Goal: Task Accomplishment & Management: Manage account settings

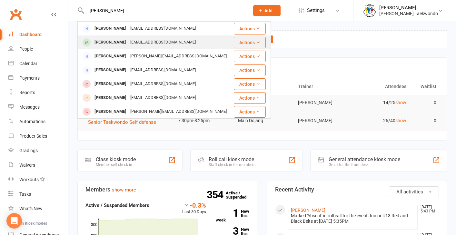
type input "[PERSON_NAME]"
click at [104, 45] on div "[PERSON_NAME]" at bounding box center [110, 42] width 36 height 9
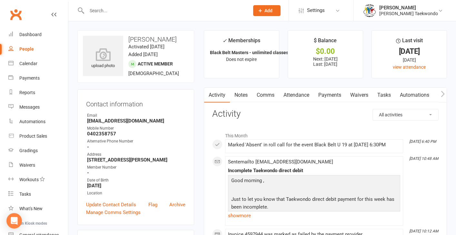
click at [327, 95] on link "Payments" at bounding box center [330, 95] width 32 height 15
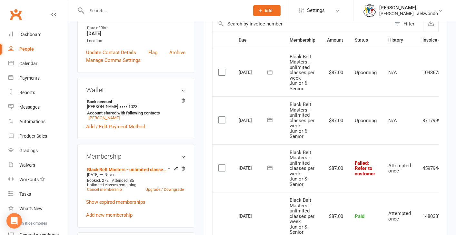
scroll to position [155, 0]
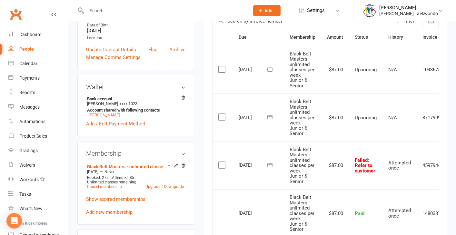
click at [221, 114] on label at bounding box center [222, 117] width 9 height 6
click at [221, 114] on input "checkbox" at bounding box center [220, 114] width 4 height 0
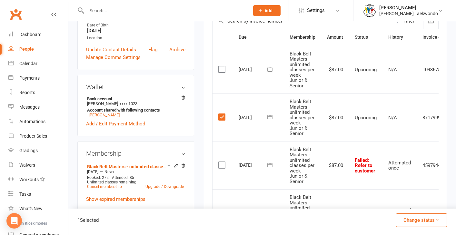
click at [222, 115] on label at bounding box center [222, 117] width 9 height 6
click at [222, 114] on input "checkbox" at bounding box center [220, 114] width 4 height 0
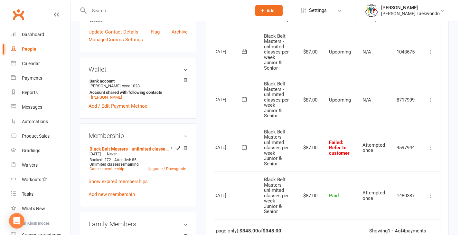
scroll to position [139, 0]
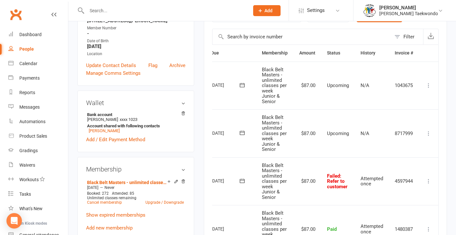
click at [429, 132] on icon at bounding box center [428, 133] width 6 height 6
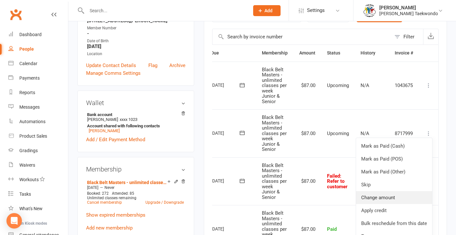
click at [390, 197] on link "Change amount" at bounding box center [394, 197] width 76 height 13
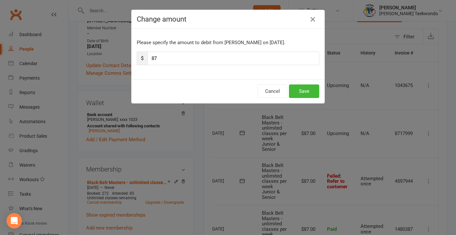
scroll to position [0, 25]
click at [160, 58] on input "87" at bounding box center [236, 59] width 172 height 14
type input "174"
click at [309, 92] on button "Save" at bounding box center [306, 91] width 30 height 14
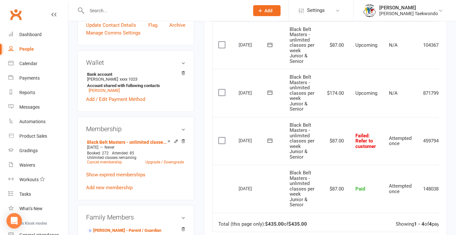
scroll to position [176, 0]
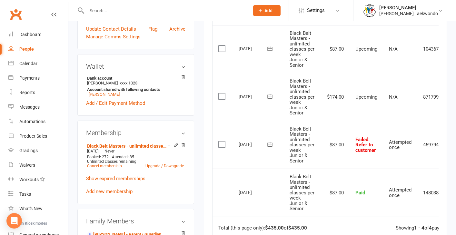
click at [223, 141] on label at bounding box center [222, 144] width 9 height 6
click at [222, 141] on input "checkbox" at bounding box center [220, 141] width 4 height 0
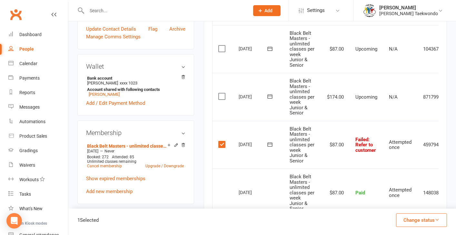
click at [438, 218] on icon "button" at bounding box center [436, 219] width 5 height 5
click at [400, 204] on link "Skipped" at bounding box center [415, 202] width 64 height 13
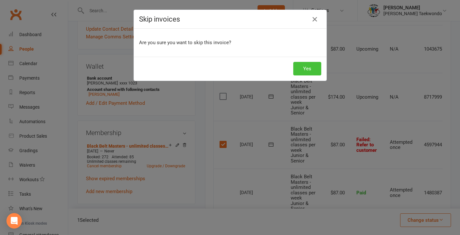
click at [305, 69] on button "Yes" at bounding box center [308, 69] width 28 height 14
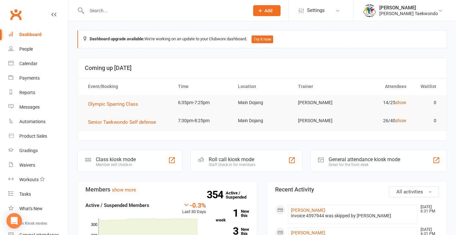
click at [98, 9] on input "text" at bounding box center [165, 10] width 160 height 9
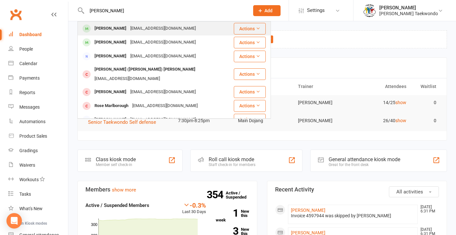
type input "Rosie"
click at [104, 25] on div "Rosie Hooper" at bounding box center [110, 28] width 36 height 9
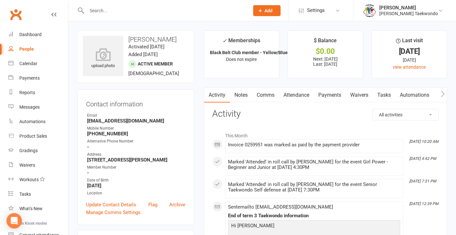
click at [330, 94] on link "Payments" at bounding box center [330, 95] width 32 height 15
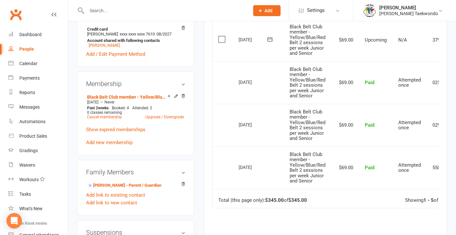
scroll to position [227, 0]
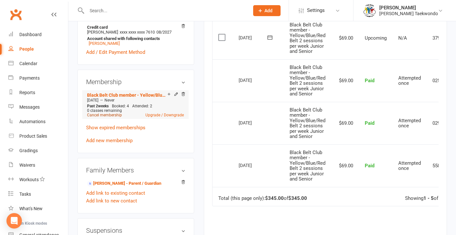
click at [102, 117] on link "Cancel membership" at bounding box center [104, 115] width 35 height 5
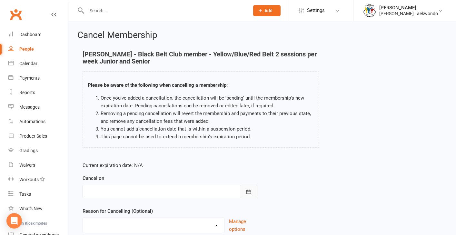
click at [246, 192] on icon "button" at bounding box center [248, 191] width 5 height 4
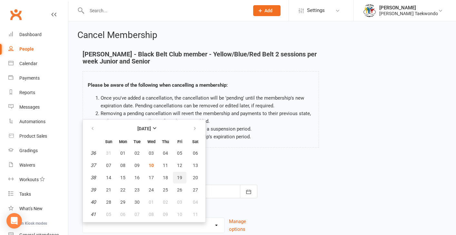
click at [181, 178] on span "19" at bounding box center [179, 177] width 5 height 5
type input "19 Sep 2025"
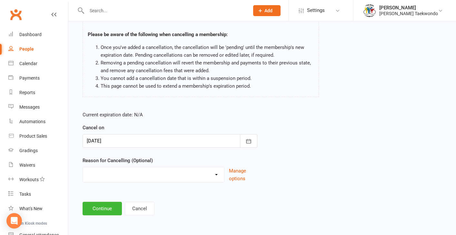
scroll to position [56, 0]
select select "4"
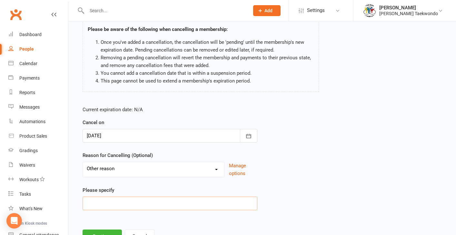
click at [111, 203] on input at bounding box center [169, 204] width 175 height 14
type input "Moving on"
click at [98, 231] on button "Continue" at bounding box center [101, 236] width 39 height 14
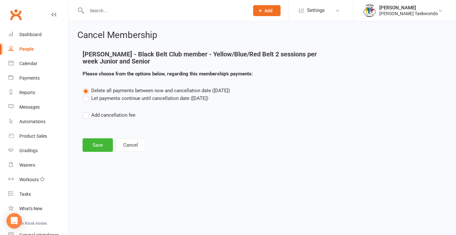
scroll to position [0, 0]
click at [86, 100] on label "Let payments continue until cancellation date (Sep 19, 2025)" at bounding box center [145, 98] width 126 height 8
click at [86, 94] on input "Let payments continue until cancellation date (Sep 19, 2025)" at bounding box center [84, 94] width 4 height 0
click at [96, 143] on button "Save" at bounding box center [97, 145] width 30 height 14
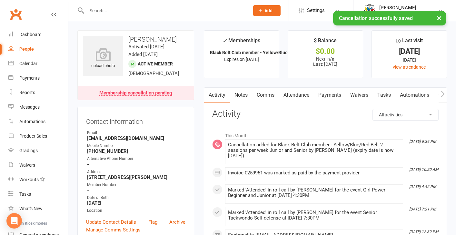
click at [295, 90] on link "Attendance" at bounding box center [296, 95] width 35 height 15
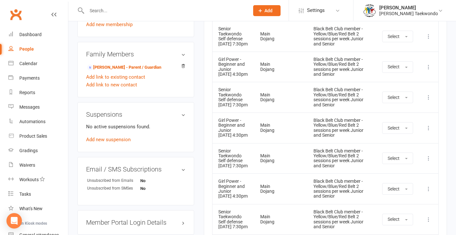
scroll to position [361, 0]
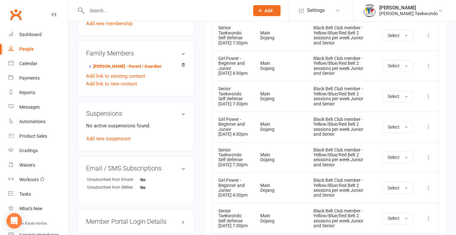
click at [428, 130] on icon at bounding box center [428, 127] width 6 height 6
click at [396, 172] on link "Remove booking" at bounding box center [400, 165] width 64 height 13
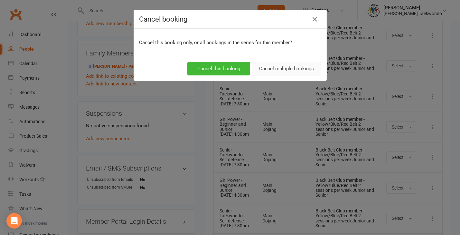
click at [273, 70] on button "Cancel multiple bookings" at bounding box center [287, 69] width 70 height 14
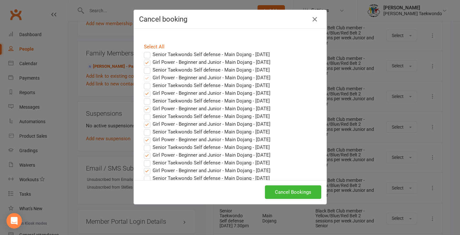
click at [147, 64] on label "Girl Power - Beginner and Junior - Main Dojang - Sep 16, 2025" at bounding box center [207, 62] width 127 height 8
click at [143, 58] on input "Girl Power - Beginner and Junior - Main Dojang - Sep 16, 2025" at bounding box center [141, 58] width 4 height 0
click at [289, 192] on button "Cancel Bookings" at bounding box center [293, 192] width 56 height 14
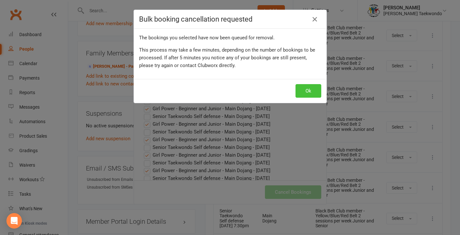
click at [307, 89] on button "Ok" at bounding box center [309, 91] width 26 height 14
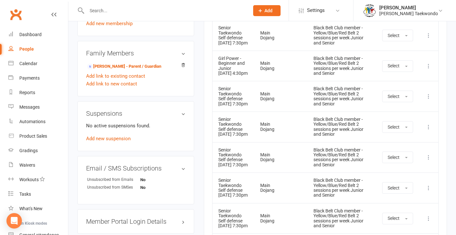
click at [427, 130] on icon at bounding box center [428, 127] width 6 height 6
click at [392, 172] on link "Remove booking" at bounding box center [400, 165] width 64 height 13
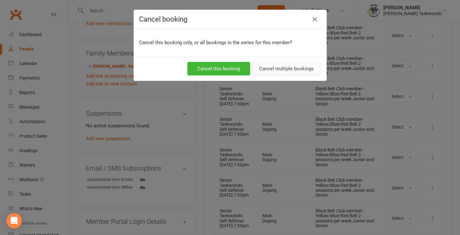
click at [280, 71] on button "Cancel multiple bookings" at bounding box center [287, 69] width 70 height 14
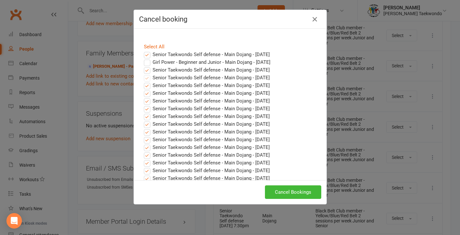
click at [145, 55] on label "Senior Taekwondo Self defense - Main Dojang - Sep 10, 2025" at bounding box center [207, 55] width 126 height 8
click at [143, 51] on input "Senior Taekwondo Self defense - Main Dojang - Sep 10, 2025" at bounding box center [141, 51] width 4 height 0
click at [146, 71] on label "Senior Taekwondo Self defense - Main Dojang - Sep 17, 2025" at bounding box center [207, 70] width 126 height 8
click at [143, 66] on input "Senior Taekwondo Self defense - Main Dojang - Sep 17, 2025" at bounding box center [141, 66] width 4 height 0
click at [286, 193] on button "Cancel Bookings" at bounding box center [293, 192] width 56 height 14
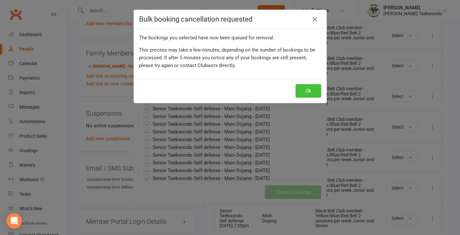
click at [302, 89] on button "Ok" at bounding box center [309, 91] width 26 height 14
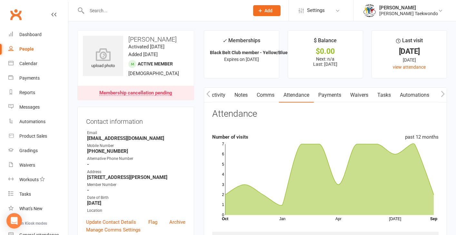
scroll to position [0, 0]
click at [331, 93] on link "Payments" at bounding box center [329, 95] width 32 height 15
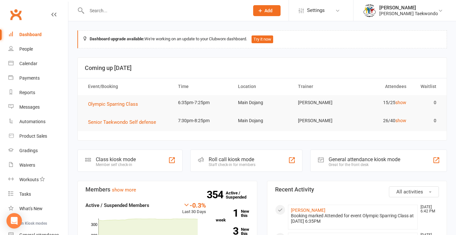
click at [97, 13] on input "text" at bounding box center [165, 10] width 160 height 9
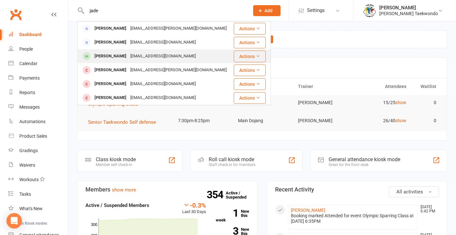
type input "jade"
click at [112, 58] on div "[PERSON_NAME]" at bounding box center [110, 56] width 36 height 9
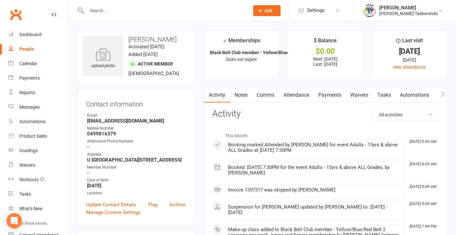
click at [328, 95] on link "Payments" at bounding box center [330, 95] width 32 height 15
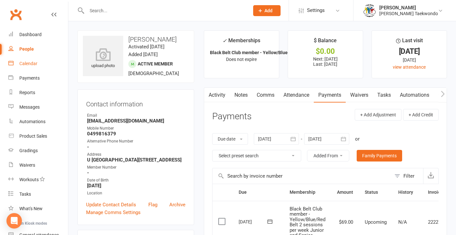
click at [29, 63] on div "Calendar" at bounding box center [28, 63] width 18 height 5
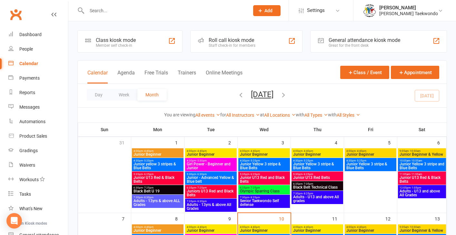
click at [220, 203] on span "Adults - 13yrs & above All Grades" at bounding box center [210, 207] width 49 height 8
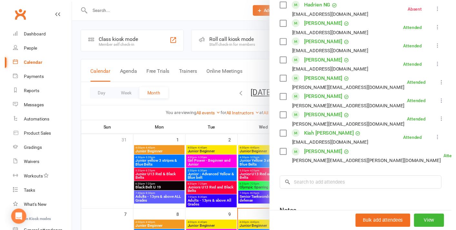
scroll to position [555, 0]
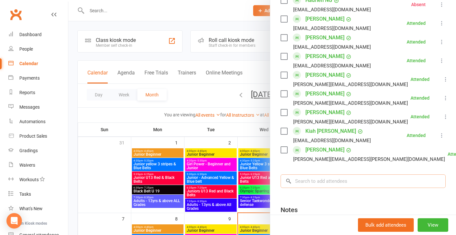
click at [306, 186] on input "search" at bounding box center [362, 181] width 165 height 14
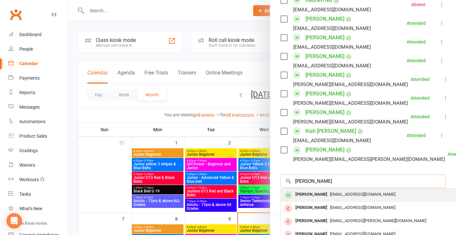
type input "jade atkins"
click at [310, 199] on div "Jade Atkins" at bounding box center [311, 194] width 37 height 9
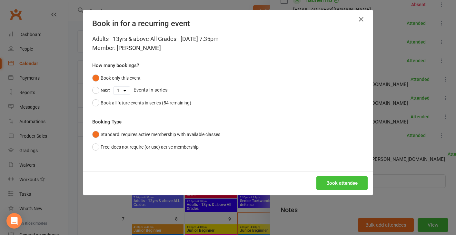
click at [336, 184] on button "Book attendee" at bounding box center [341, 183] width 51 height 14
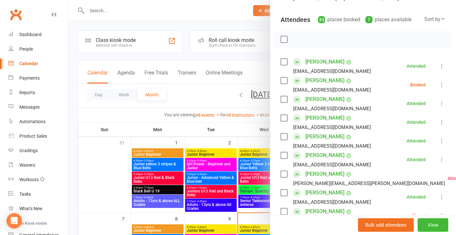
scroll to position [62, 0]
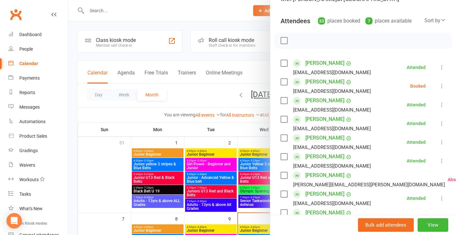
click at [438, 87] on icon at bounding box center [441, 86] width 6 height 6
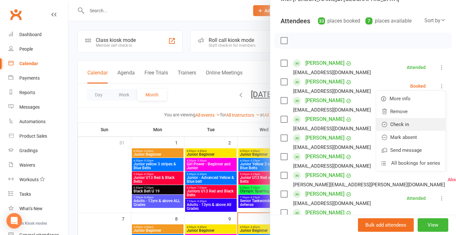
click at [395, 125] on link "Check in" at bounding box center [410, 124] width 69 height 13
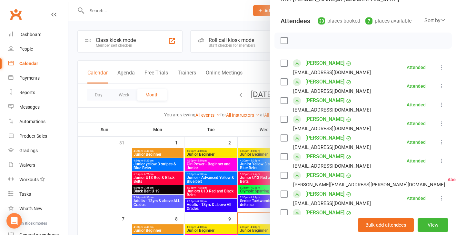
click at [99, 166] on div at bounding box center [261, 117] width 387 height 235
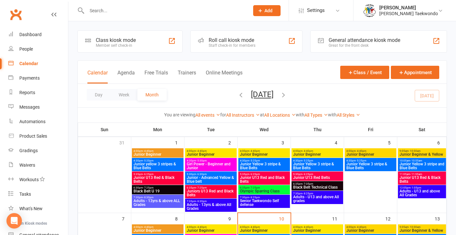
click at [210, 204] on span "Adults - 13yrs & above All Grades" at bounding box center [210, 207] width 49 height 8
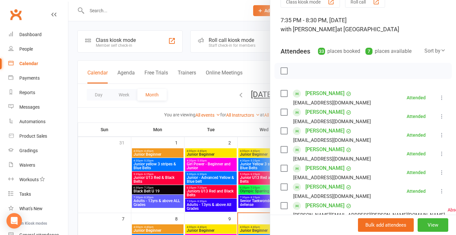
scroll to position [24, 0]
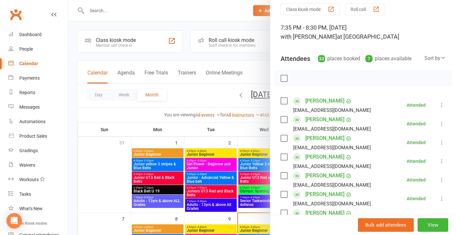
drag, startPoint x: 115, startPoint y: 188, endPoint x: 143, endPoint y: 173, distance: 31.9
click at [115, 188] on div at bounding box center [261, 117] width 387 height 235
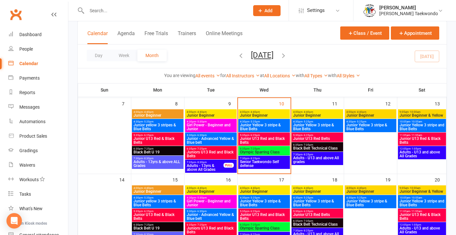
scroll to position [116, 0]
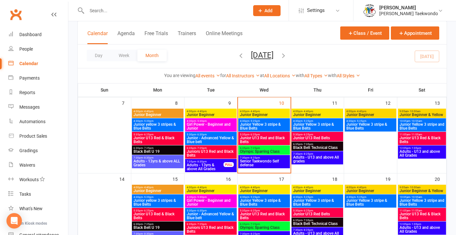
click at [202, 164] on span "Adults - 13yrs & above All Grades" at bounding box center [204, 167] width 37 height 8
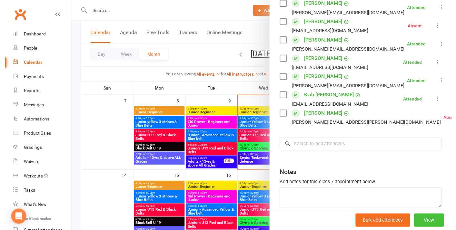
scroll to position [782, 0]
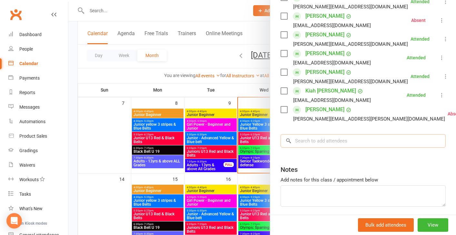
click at [310, 148] on input "search" at bounding box center [362, 141] width 165 height 14
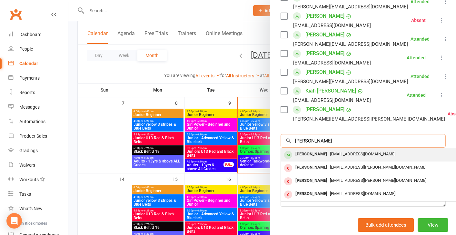
type input "jade atkin"
click at [309, 159] on div "Jade Atkins" at bounding box center [311, 154] width 37 height 9
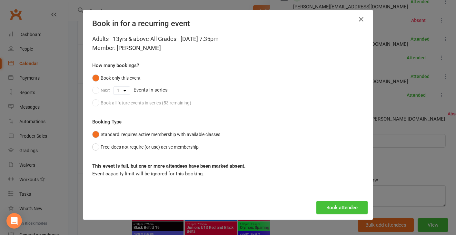
click at [344, 205] on button "Book attendee" at bounding box center [341, 208] width 51 height 14
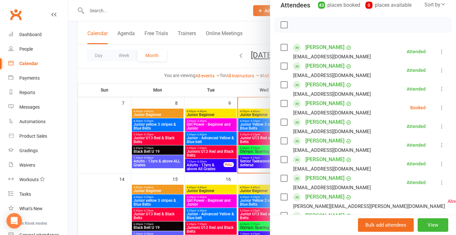
scroll to position [82, 0]
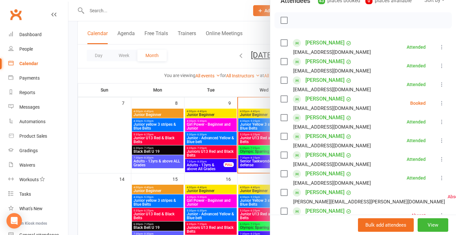
click at [438, 102] on icon at bounding box center [441, 103] width 6 height 6
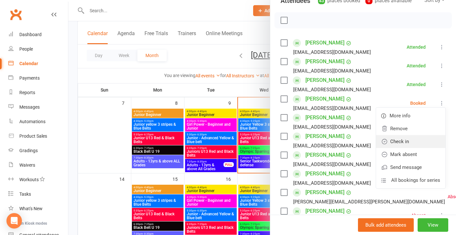
click at [399, 141] on link "Check in" at bounding box center [410, 141] width 69 height 13
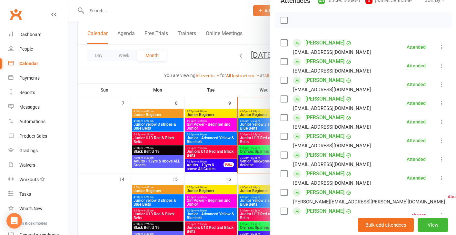
click at [109, 145] on div at bounding box center [261, 117] width 387 height 235
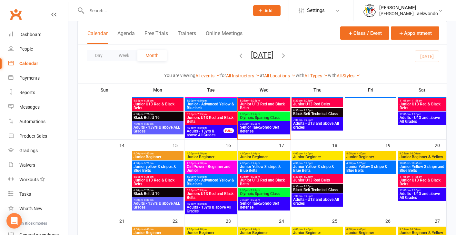
scroll to position [197, 0]
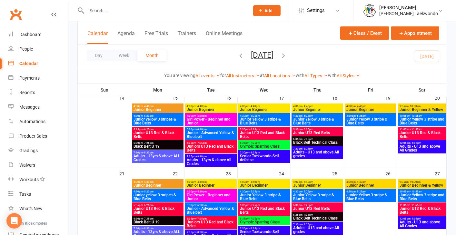
click at [218, 162] on span "Adults - 13yrs & above All Grades" at bounding box center [210, 162] width 49 height 8
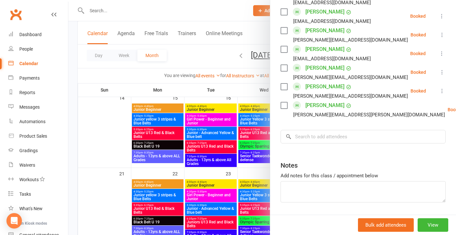
scroll to position [526, 0]
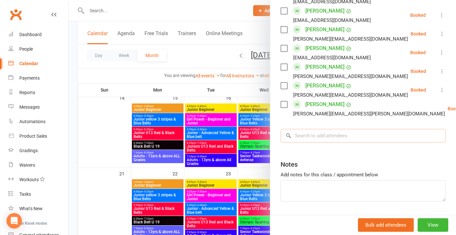
click at [309, 142] on input "search" at bounding box center [362, 136] width 165 height 14
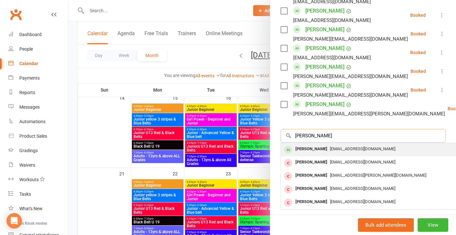
type input "jade atkins"
click at [310, 154] on div "Jade Atkins" at bounding box center [311, 148] width 37 height 9
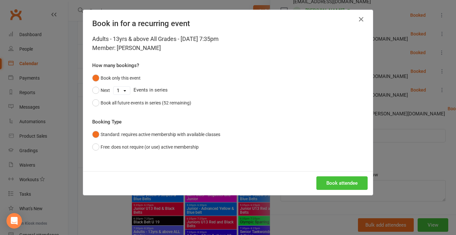
click at [326, 177] on button "Book attendee" at bounding box center [341, 183] width 51 height 14
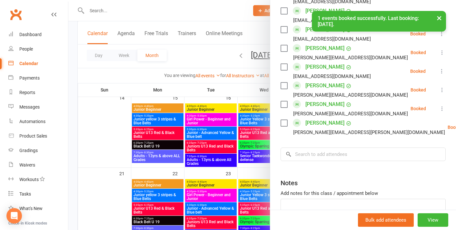
click at [107, 130] on div at bounding box center [261, 115] width 387 height 230
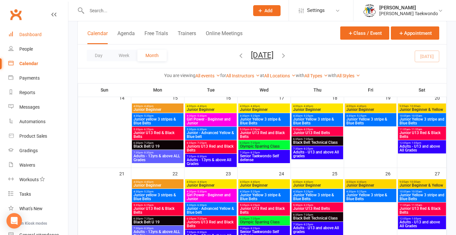
click at [29, 34] on div "Dashboard" at bounding box center [30, 34] width 22 height 5
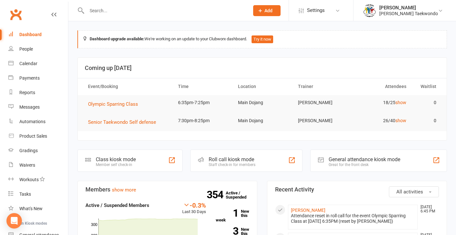
click at [29, 36] on div "Dashboard" at bounding box center [30, 34] width 22 height 5
click at [30, 34] on div "Dashboard" at bounding box center [30, 34] width 22 height 5
click at [122, 12] on input "text" at bounding box center [165, 10] width 160 height 9
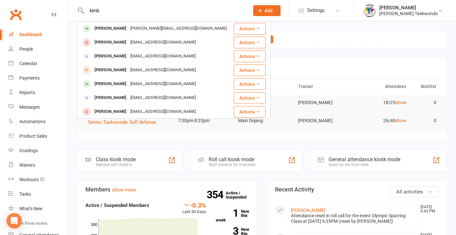
type input "limb"
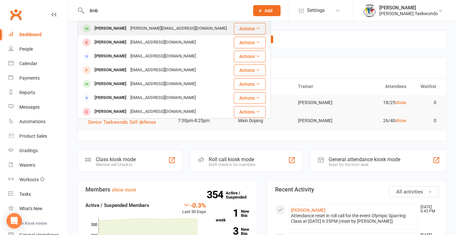
drag, startPoint x: 122, startPoint y: 12, endPoint x: 121, endPoint y: 28, distance: 16.1
click at [121, 28] on div "Kimberley Collicoat" at bounding box center [110, 28] width 36 height 9
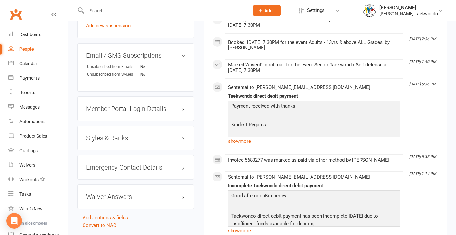
scroll to position [437, 0]
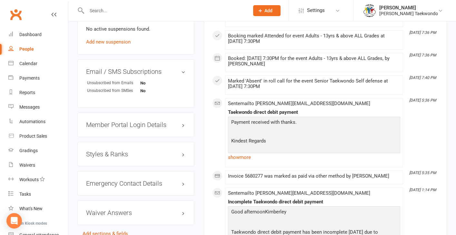
click at [110, 150] on h3 "Styles & Ranks" at bounding box center [135, 153] width 99 height 7
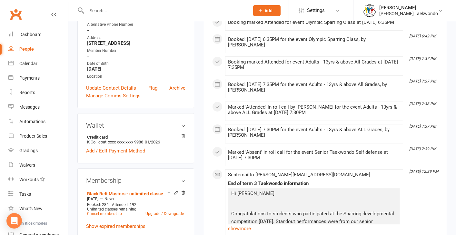
scroll to position [0, 0]
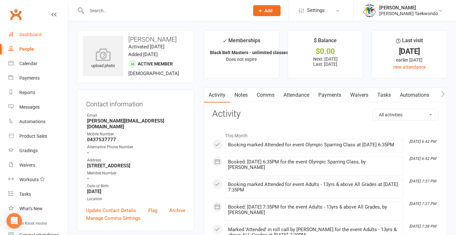
click at [33, 34] on div "Dashboard" at bounding box center [30, 34] width 22 height 5
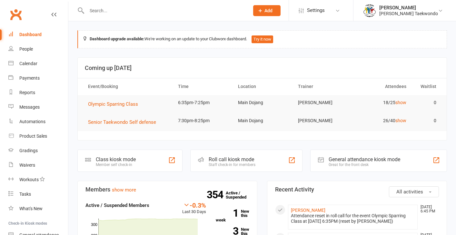
click at [99, 11] on input "text" at bounding box center [165, 10] width 160 height 9
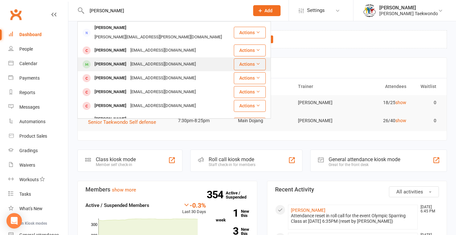
type input "[PERSON_NAME]"
click at [108, 60] on div "[PERSON_NAME]" at bounding box center [110, 64] width 36 height 9
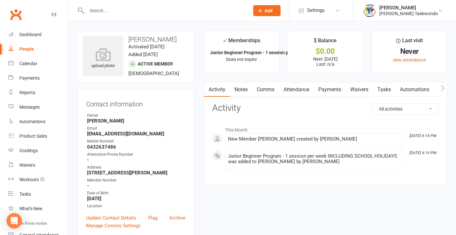
click at [300, 91] on link "Attendance" at bounding box center [296, 89] width 35 height 15
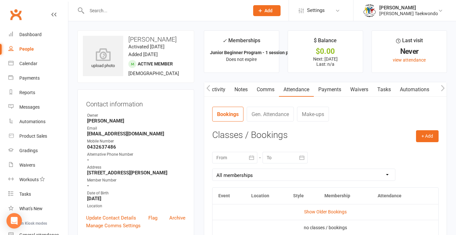
scroll to position [0, 0]
click at [31, 64] on div "Calendar" at bounding box center [28, 63] width 18 height 5
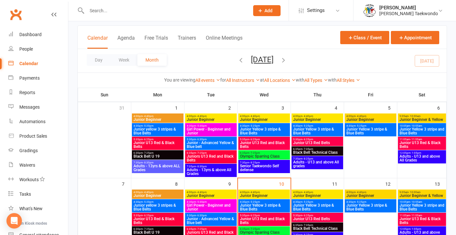
scroll to position [84, 0]
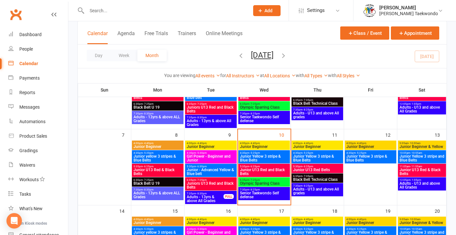
click at [254, 145] on span "Junior Beginner" at bounding box center [263, 147] width 49 height 4
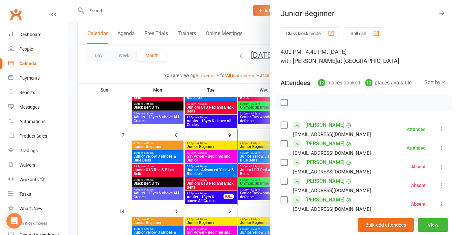
drag, startPoint x: 101, startPoint y: 172, endPoint x: 154, endPoint y: 143, distance: 61.0
click at [103, 170] on div at bounding box center [261, 117] width 387 height 235
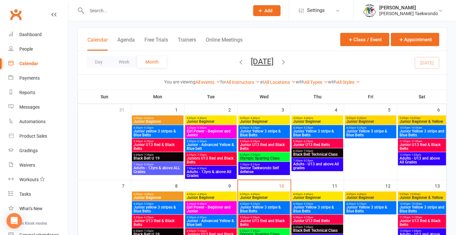
scroll to position [31, 0]
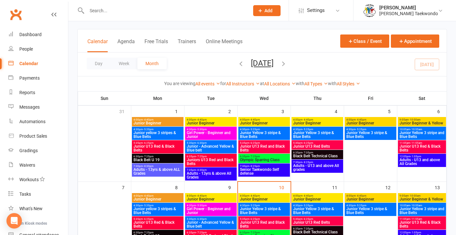
click at [257, 121] on span "Junior Beginner" at bounding box center [263, 123] width 49 height 4
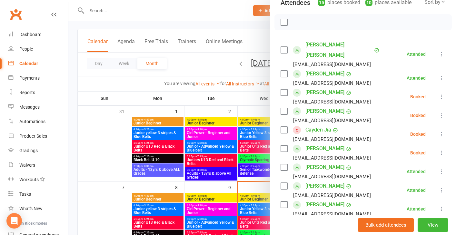
scroll to position [82, 0]
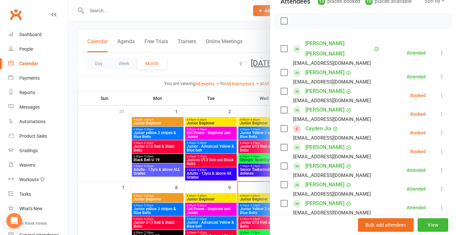
click at [306, 131] on link "Cayden Jia" at bounding box center [318, 128] width 26 height 10
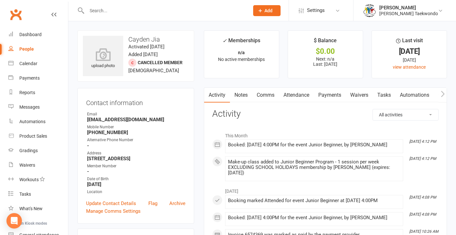
click at [300, 94] on link "Attendance" at bounding box center [296, 95] width 35 height 15
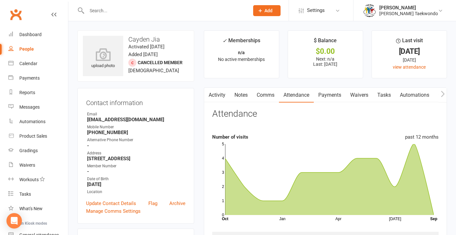
drag, startPoint x: 29, startPoint y: 64, endPoint x: 88, endPoint y: 69, distance: 59.1
click at [29, 64] on div "Calendar" at bounding box center [28, 63] width 18 height 5
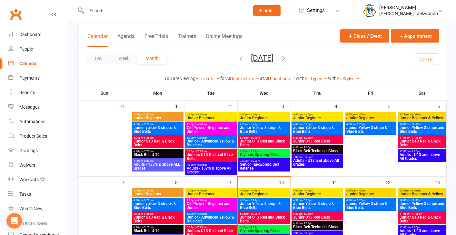
scroll to position [47, 0]
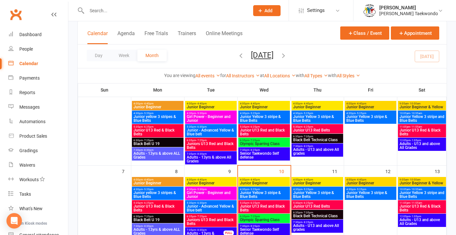
click at [281, 105] on span "Junior Beginner" at bounding box center [263, 107] width 49 height 4
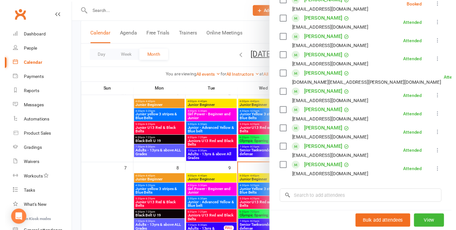
scroll to position [253, 0]
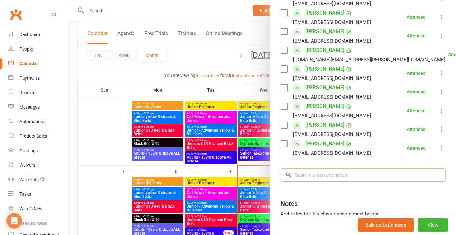
click at [315, 174] on input "search" at bounding box center [362, 175] width 165 height 14
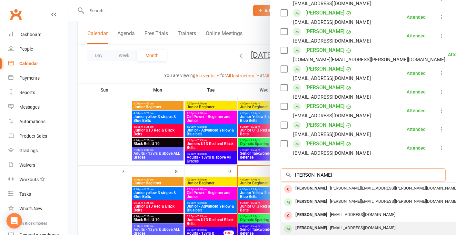
type input "willian"
click at [319, 229] on div "William Connolly" at bounding box center [311, 227] width 37 height 9
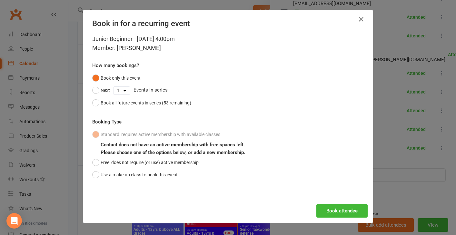
drag, startPoint x: 93, startPoint y: 162, endPoint x: 245, endPoint y: 176, distance: 152.1
click at [100, 161] on button "Free: does not require (or use) active membership" at bounding box center [145, 162] width 106 height 12
click at [339, 211] on button "Book attendee" at bounding box center [341, 211] width 51 height 14
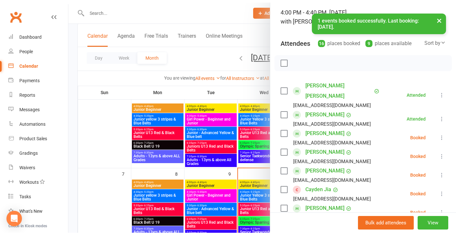
scroll to position [56, 0]
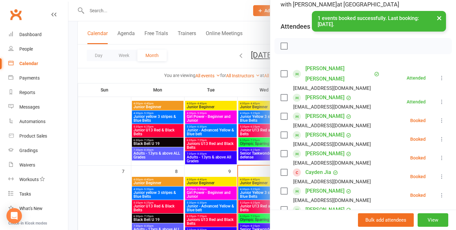
click at [438, 118] on icon at bounding box center [441, 120] width 6 height 6
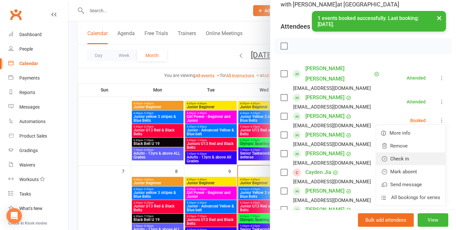
click at [394, 159] on link "Check in" at bounding box center [410, 158] width 69 height 13
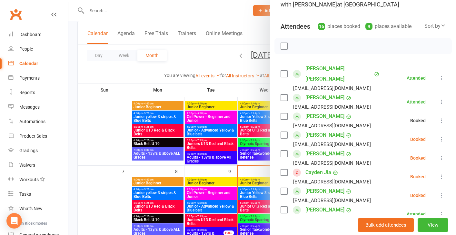
click at [109, 177] on div at bounding box center [261, 117] width 387 height 235
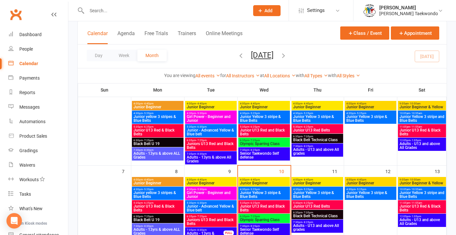
click at [251, 181] on span "Junior Beginner" at bounding box center [263, 183] width 49 height 4
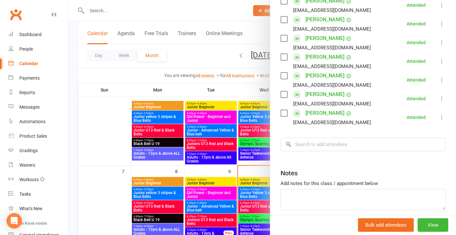
scroll to position [245, 0]
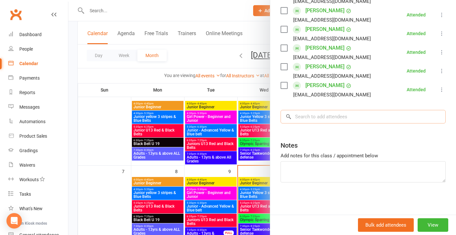
click at [305, 117] on input "search" at bounding box center [362, 117] width 165 height 14
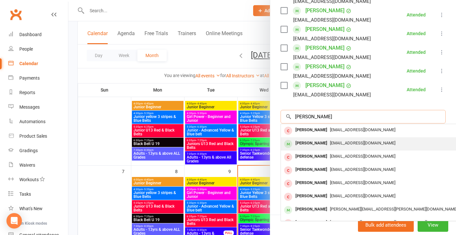
type input "william"
click at [316, 145] on div "William Connolly" at bounding box center [311, 143] width 37 height 9
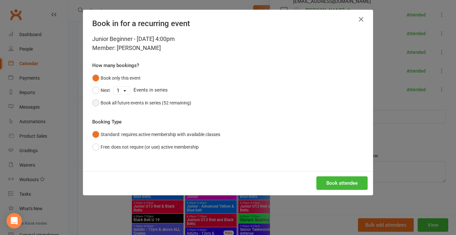
click at [92, 102] on button "Book all future events in series (52 remaining)" at bounding box center [141, 103] width 99 height 12
click at [338, 179] on button "Book attendee" at bounding box center [341, 183] width 51 height 14
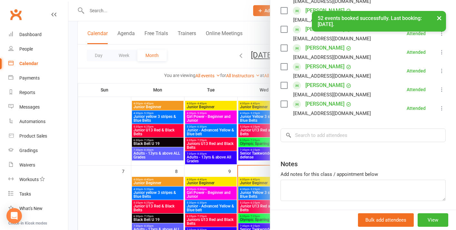
click at [101, 11] on div "× 52 events booked successfully. Last booking: Sep 2, 2026." at bounding box center [223, 11] width 447 height 0
click at [95, 11] on div at bounding box center [261, 115] width 387 height 230
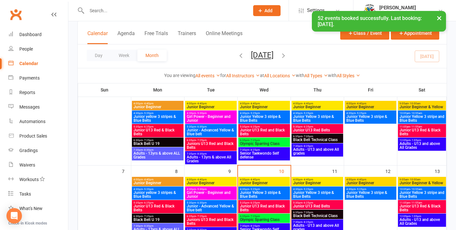
click at [92, 10] on input "text" at bounding box center [165, 10] width 160 height 9
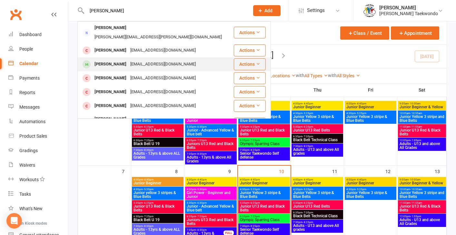
type input "william"
click at [107, 60] on div "William Connolly" at bounding box center [110, 64] width 36 height 9
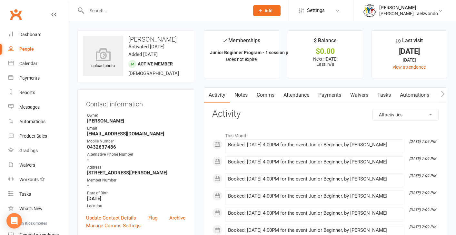
click at [366, 93] on link "Waivers" at bounding box center [358, 95] width 27 height 15
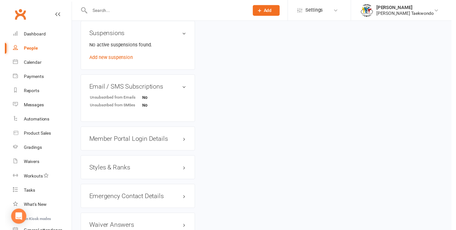
scroll to position [425, 0]
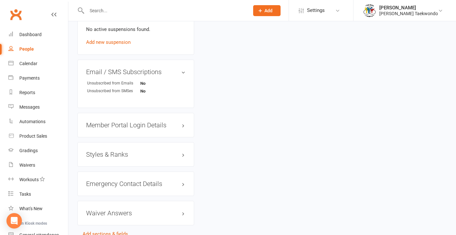
click at [155, 129] on h3 "Member Portal Login Details" at bounding box center [135, 124] width 99 height 7
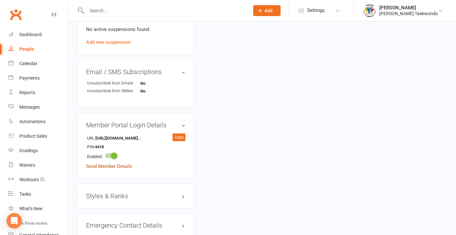
click at [110, 169] on link "Send Member Details" at bounding box center [109, 166] width 46 height 6
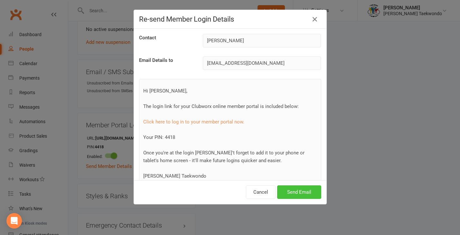
click at [285, 192] on button "Send Email" at bounding box center [299, 192] width 44 height 14
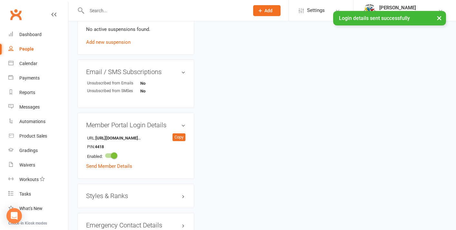
click at [113, 199] on h3 "Styles & Ranks" at bounding box center [135, 195] width 99 height 7
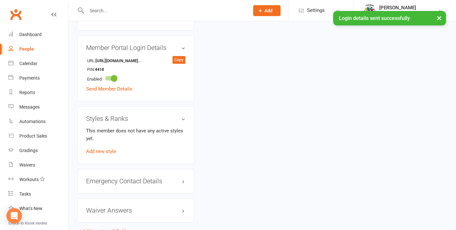
scroll to position [533, 0]
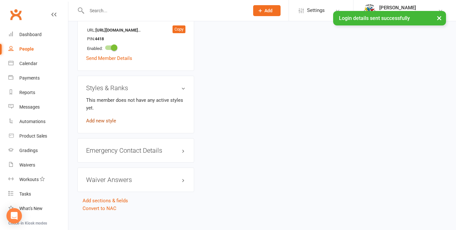
click at [103, 124] on link "Add new style" at bounding box center [101, 121] width 30 height 6
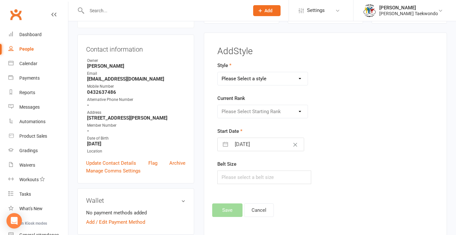
select select "2219"
select select "22000"
click at [228, 210] on button "Save" at bounding box center [227, 210] width 30 height 14
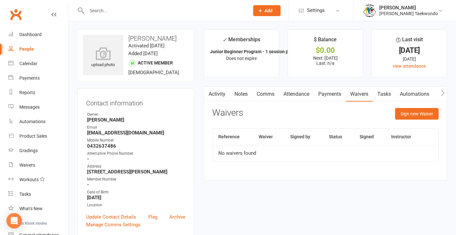
scroll to position [0, 0]
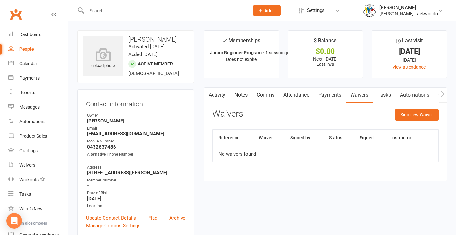
click at [361, 93] on link "Waivers" at bounding box center [358, 95] width 27 height 15
click at [408, 115] on button "Sign new Waiver" at bounding box center [417, 115] width 44 height 12
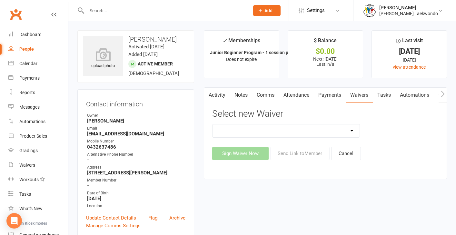
select select "7229"
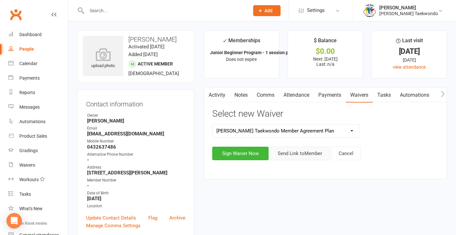
click at [316, 153] on button "Send Link to Member" at bounding box center [299, 154] width 59 height 14
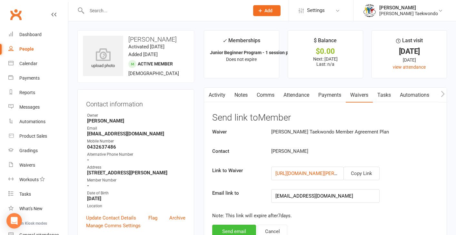
click at [236, 229] on button "Send email" at bounding box center [234, 232] width 44 height 14
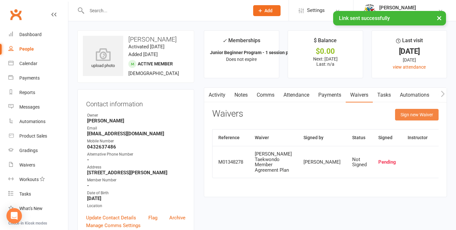
click at [412, 114] on button "Sign new Waiver" at bounding box center [417, 115] width 44 height 12
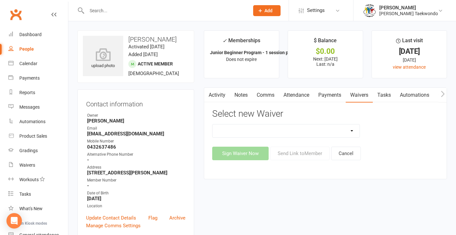
click at [365, 94] on link "Waivers" at bounding box center [358, 95] width 27 height 15
click at [346, 155] on button "Cancel" at bounding box center [346, 154] width 30 height 14
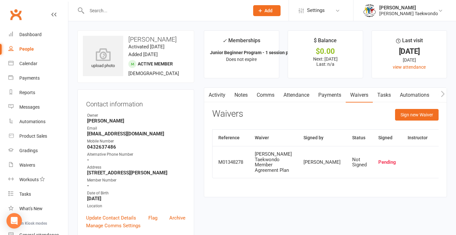
click at [272, 11] on span "Add" at bounding box center [268, 10] width 8 height 5
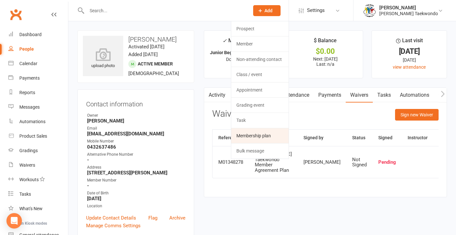
click at [260, 136] on link "Membership plan" at bounding box center [259, 135] width 57 height 15
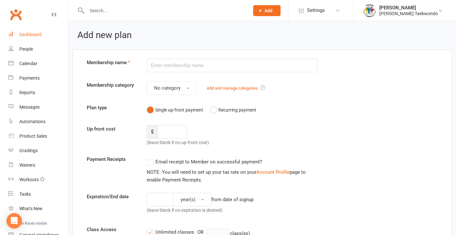
click at [30, 34] on div "Dashboard" at bounding box center [30, 34] width 22 height 5
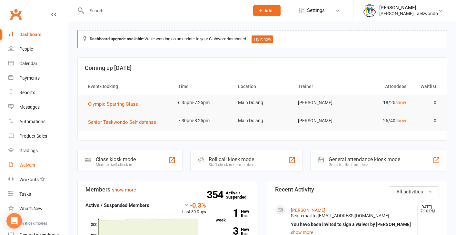
click at [26, 164] on div "Waivers" at bounding box center [27, 164] width 16 height 5
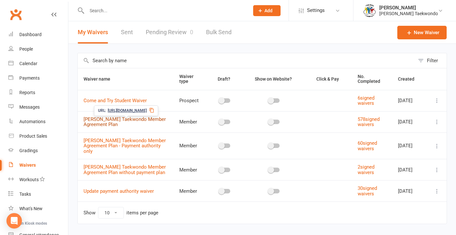
click at [147, 122] on link "Trainor Taekwondo Member Agreement Plan" at bounding box center [124, 121] width 82 height 11
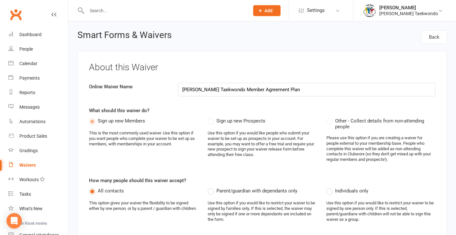
select select "applies_to_all_signees"
select select "copy_answers_for_all_signees"
select select "select"
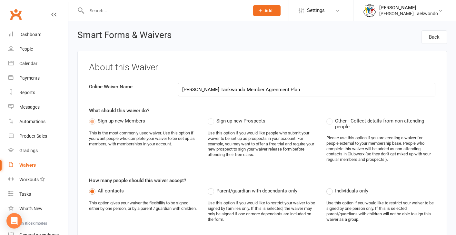
select select "select"
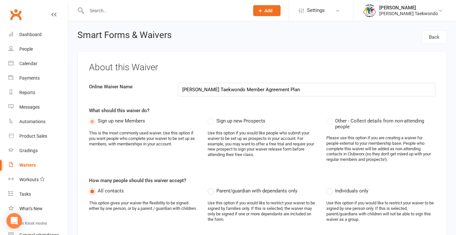
select select "select"
drag, startPoint x: 32, startPoint y: 34, endPoint x: 91, endPoint y: 34, distance: 59.3
click at [32, 34] on div "Dashboard" at bounding box center [30, 34] width 22 height 5
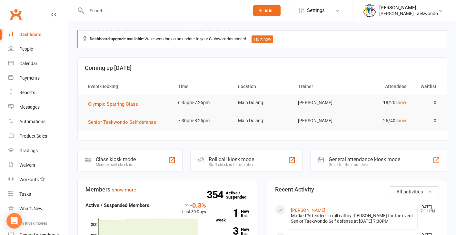
click at [102, 13] on input "text" at bounding box center [165, 10] width 160 height 9
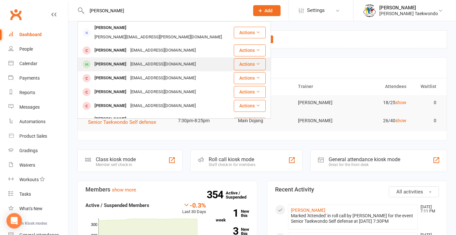
type input "william"
click at [109, 60] on div "William Connolly" at bounding box center [110, 64] width 36 height 9
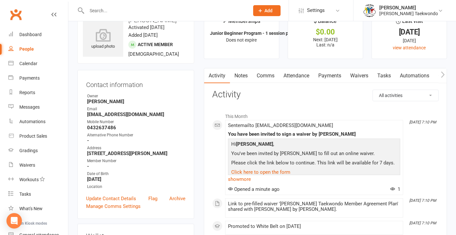
scroll to position [8, 0]
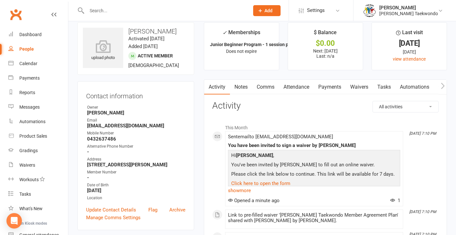
click at [361, 86] on link "Waivers" at bounding box center [358, 87] width 27 height 15
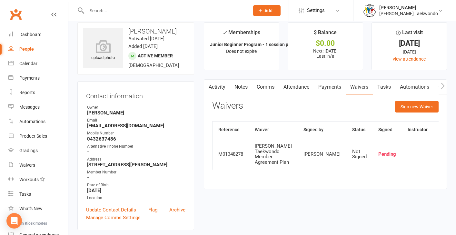
click at [220, 87] on link "Activity" at bounding box center [217, 87] width 26 height 15
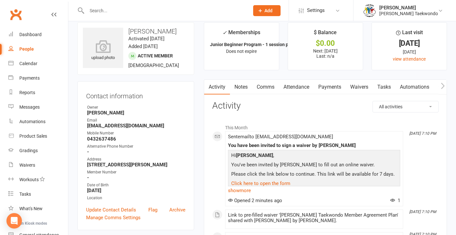
click at [270, 87] on link "Comms" at bounding box center [265, 87] width 27 height 15
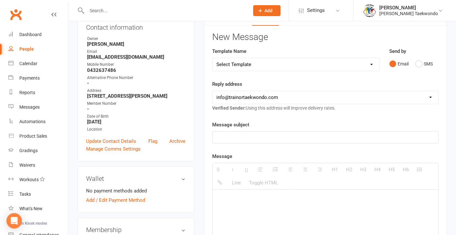
scroll to position [79, 0]
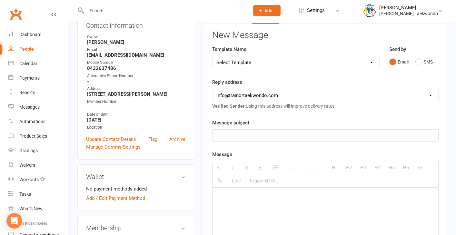
click at [235, 135] on p at bounding box center [325, 135] width 218 height 8
click at [233, 136] on p "Taekowndo waiver" at bounding box center [325, 135] width 218 height 8
click at [231, 200] on div at bounding box center [325, 236] width 226 height 97
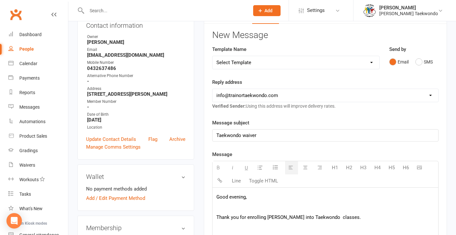
click at [336, 218] on p "Thank you for enrolling William into Taekwondo classes." at bounding box center [325, 217] width 218 height 8
click at [339, 217] on p "Thank you for enrolling William into Taekwondo classes." at bounding box center [325, 217] width 218 height 8
click at [352, 227] on p "A waiver has been sent as a link to complete online to finish the membership" at bounding box center [325, 228] width 218 height 8
click at [286, 228] on p "A waiver has been sent as a link to complete membership" at bounding box center [325, 228] width 218 height 8
click at [356, 227] on p "A waiver has been sent as a link online to complete membership" at bounding box center [325, 228] width 218 height 8
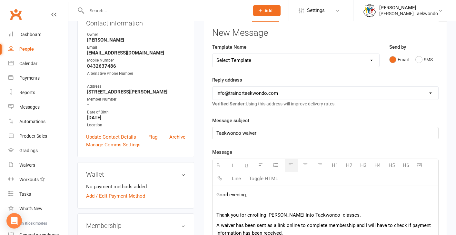
scroll to position [206, 0]
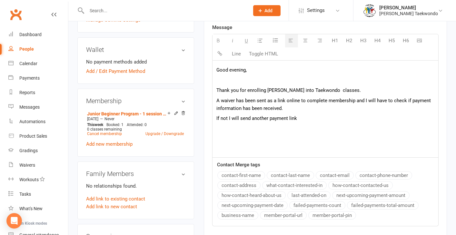
click at [267, 118] on p "If not I will send another payment link" at bounding box center [325, 118] width 218 height 8
click at [283, 117] on p "If not I will send a payment link" at bounding box center [325, 118] width 218 height 8
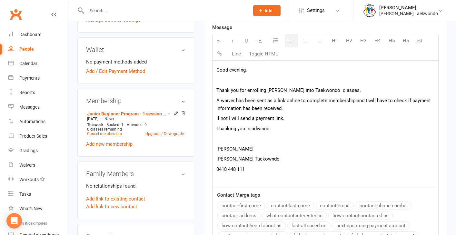
drag, startPoint x: 249, startPoint y: 159, endPoint x: 245, endPoint y: 158, distance: 4.0
click at [249, 159] on p "Trainor Taekowndo" at bounding box center [325, 159] width 218 height 8
drag, startPoint x: 249, startPoint y: 169, endPoint x: 257, endPoint y: 170, distance: 7.3
click at [250, 169] on p "0418 448 111" at bounding box center [325, 169] width 218 height 8
click at [320, 91] on p "Thank you for enrolling William into Taekwondo classes." at bounding box center [325, 90] width 218 height 8
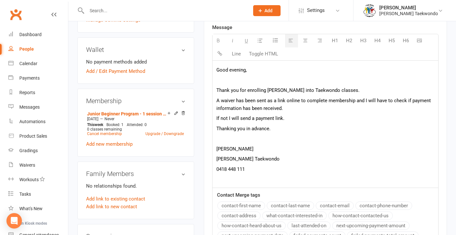
click at [328, 139] on p at bounding box center [325, 139] width 218 height 8
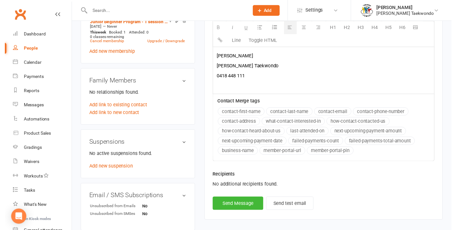
scroll to position [298, 0]
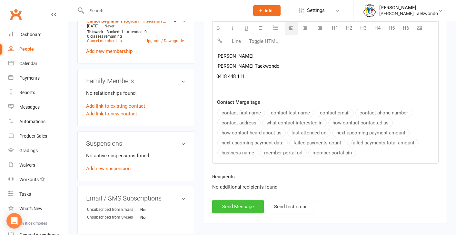
click at [242, 206] on button "Send Message" at bounding box center [238, 207] width 52 height 14
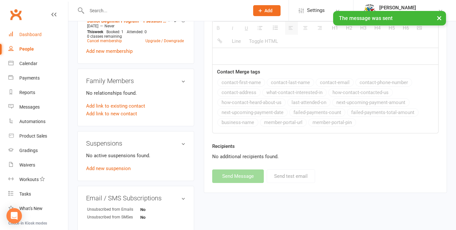
click at [37, 33] on div "Dashboard" at bounding box center [30, 34] width 22 height 5
